Goal: Task Accomplishment & Management: Use online tool/utility

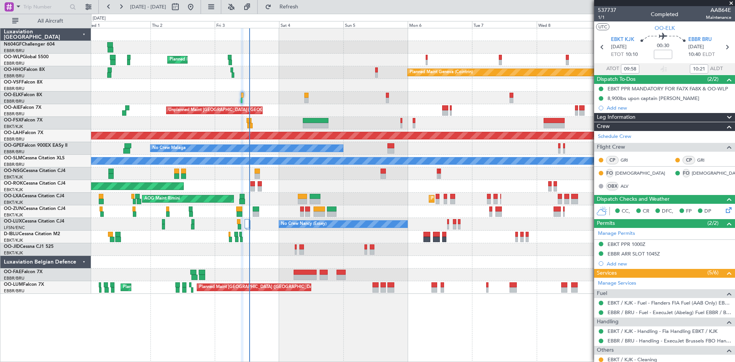
scroll to position [20, 0]
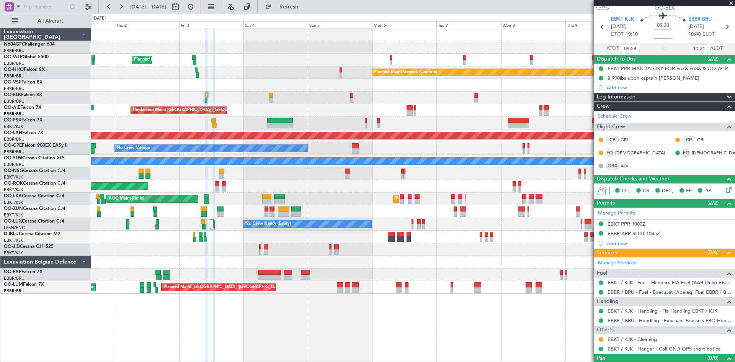
click at [370, 56] on div "Planned Maint Milan (Linate) Planned Maint Geneva ([GEOGRAPHIC_DATA]) Planned M…" at bounding box center [413, 160] width 644 height 265
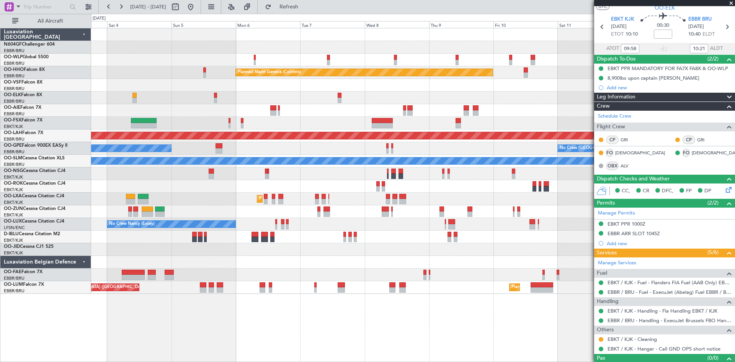
click at [348, 113] on div "Planned Maint Milan (Linate) Planned Maint Geneva ([GEOGRAPHIC_DATA]) Unplanned…" at bounding box center [413, 160] width 644 height 265
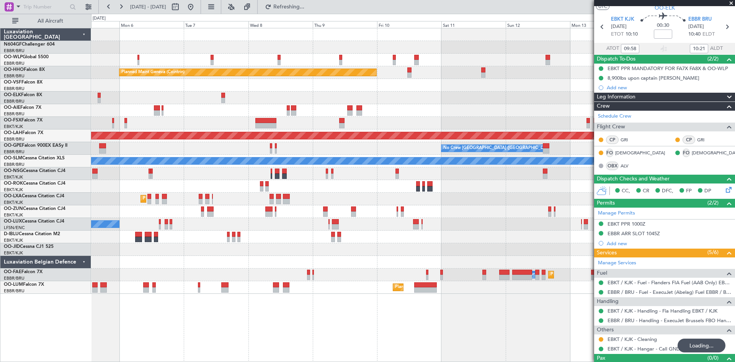
click at [412, 130] on div "Planned Maint [PERSON_NAME]-[GEOGRAPHIC_DATA][PERSON_NAME] ([GEOGRAPHIC_DATA][P…" at bounding box center [413, 135] width 644 height 13
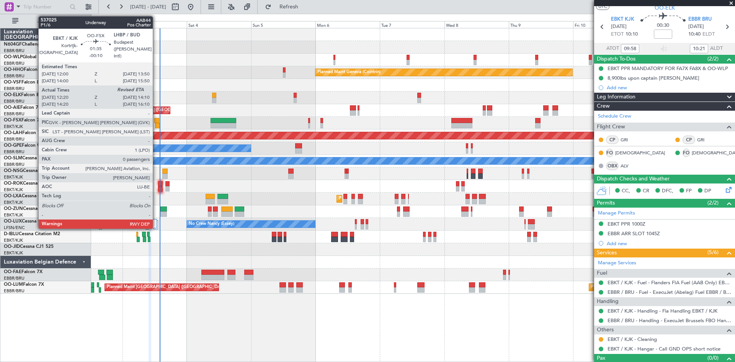
click at [156, 125] on div at bounding box center [157, 125] width 5 height 5
type input "-00:10"
type input "12:30"
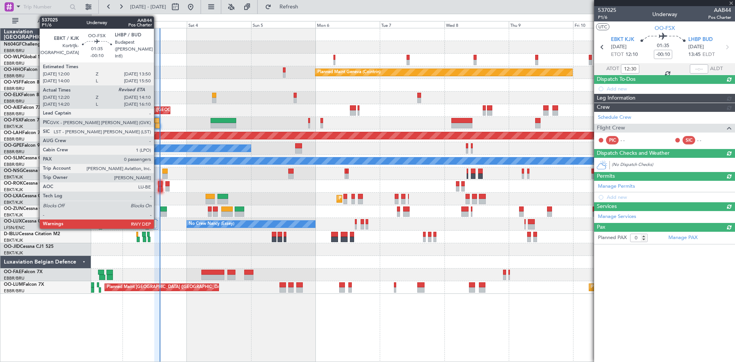
scroll to position [0, 0]
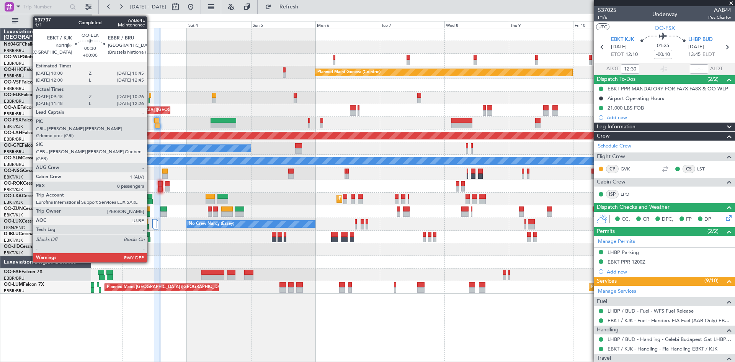
click at [151, 96] on div at bounding box center [150, 95] width 2 height 5
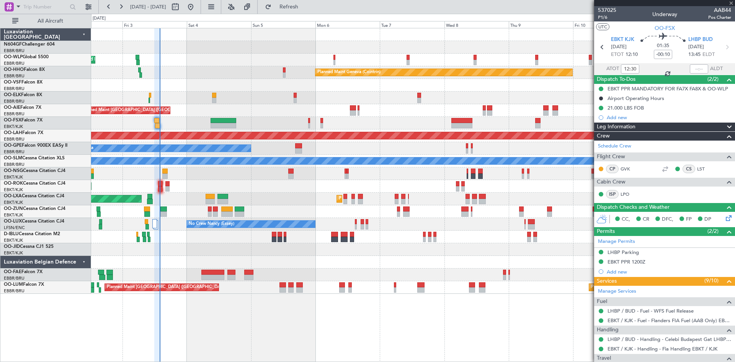
type input "09:58"
type input "10:21"
